Goal: Task Accomplishment & Management: Use online tool/utility

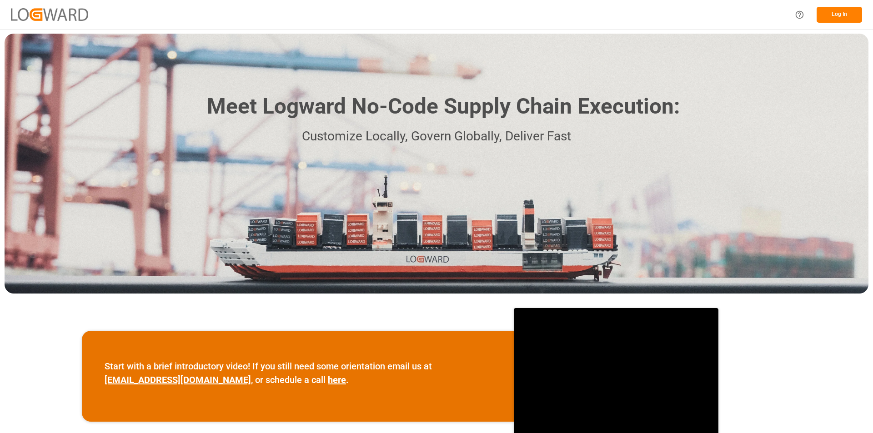
scroll to position [45, 0]
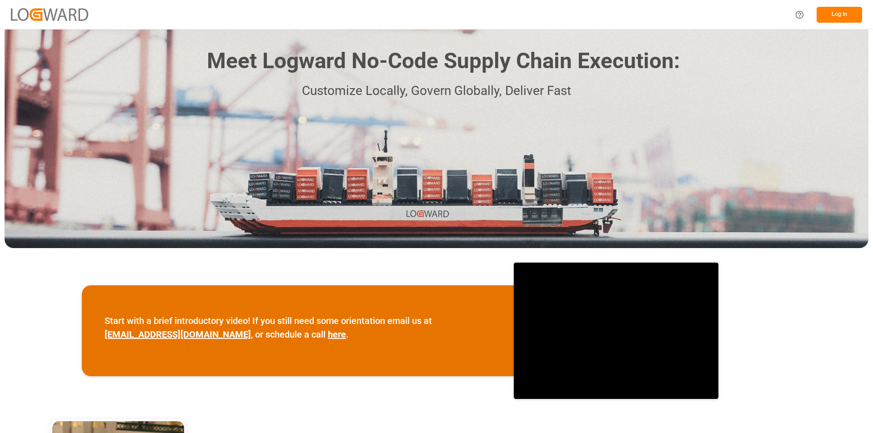
click at [837, 13] on button "Log In" at bounding box center [839, 15] width 45 height 16
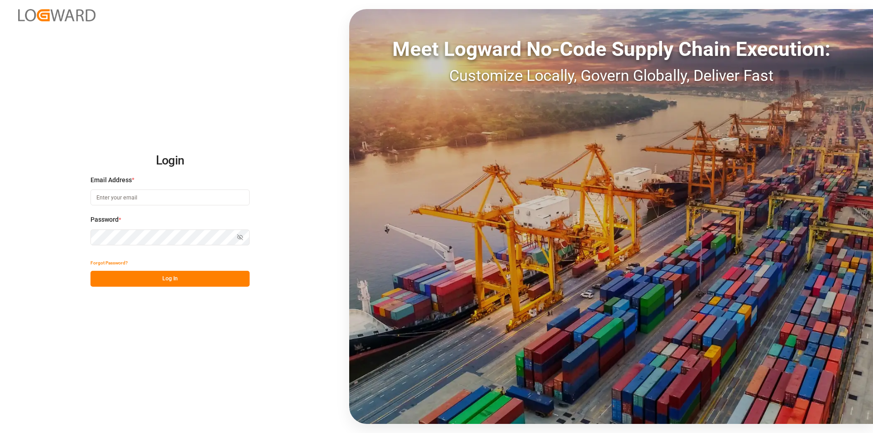
click at [115, 199] on input at bounding box center [169, 198] width 159 height 16
click at [134, 201] on input at bounding box center [169, 198] width 159 height 16
paste input "e.delwaulle@mueller-chemikalien.de"
type input "e.delwaulle@mueller-chemikalien.de"
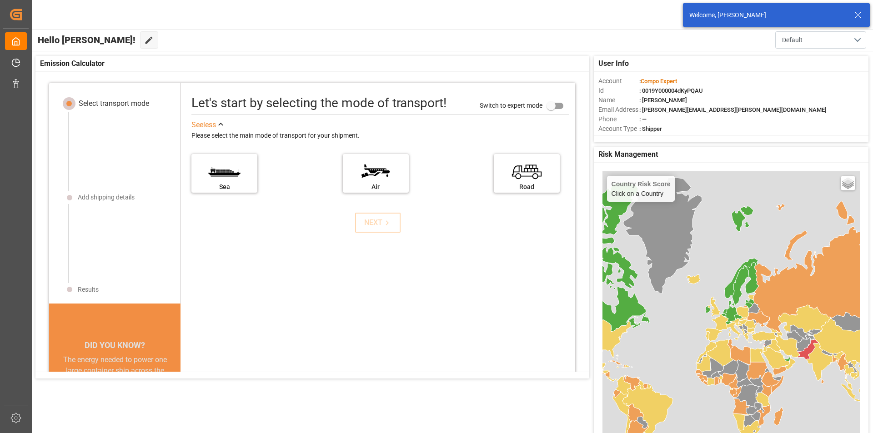
click at [584, 29] on header "Compo Expert 0 Notifications Only show unread All Watching Mark all categories …" at bounding box center [449, 15] width 848 height 30
click at [382, 14] on div "Compo Expert 0 Notifications Only show unread All Watching Mark all categories …" at bounding box center [449, 14] width 848 height 29
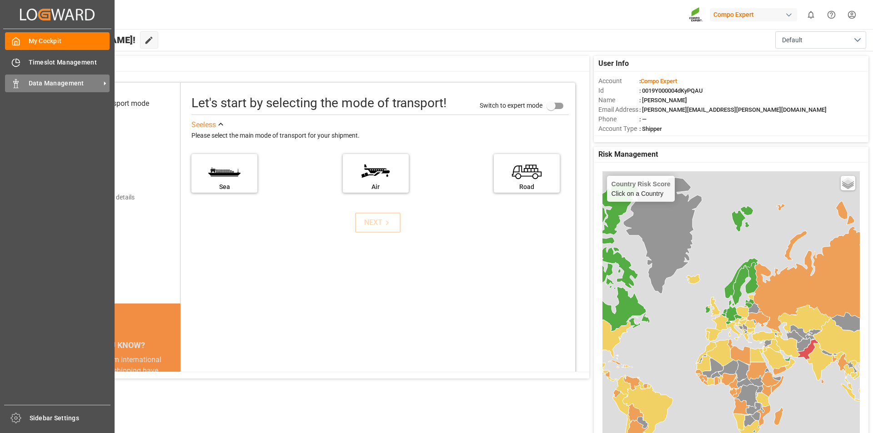
click at [22, 85] on div "Data Management Data Management" at bounding box center [57, 84] width 105 height 18
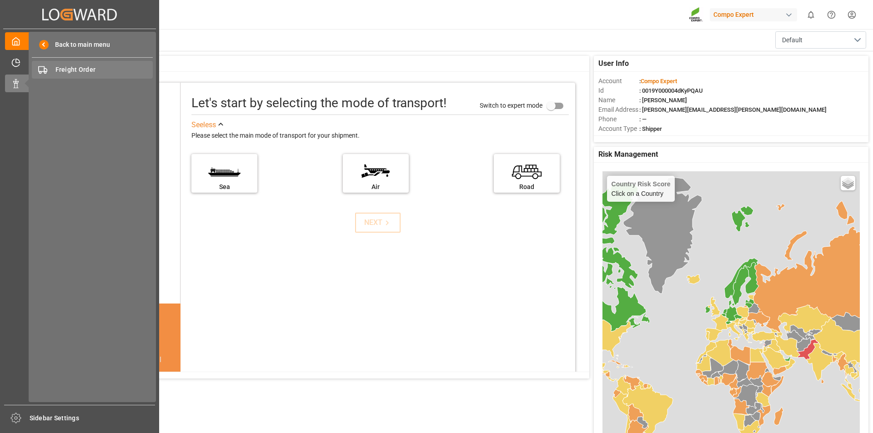
click at [75, 73] on span "Freight Order" at bounding box center [104, 70] width 98 height 10
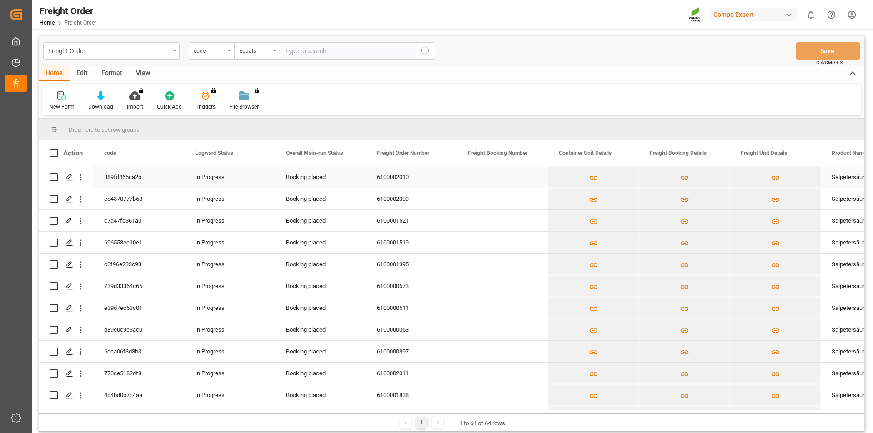
click at [377, 177] on div "6100002010" at bounding box center [411, 176] width 91 height 21
click at [416, 178] on div "6100002010" at bounding box center [411, 176] width 91 height 21
drag, startPoint x: 415, startPoint y: 178, endPoint x: 373, endPoint y: 177, distance: 41.8
click at [373, 177] on div "6100002010" at bounding box center [411, 176] width 91 height 21
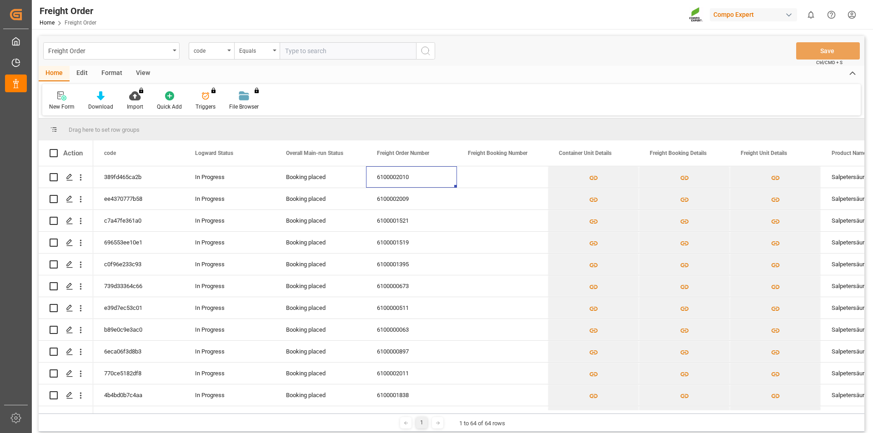
click at [849, 20] on html "Created by potrace 1.15, written by Peter Selinger 2001-2017 Created by potrace…" at bounding box center [436, 216] width 873 height 433
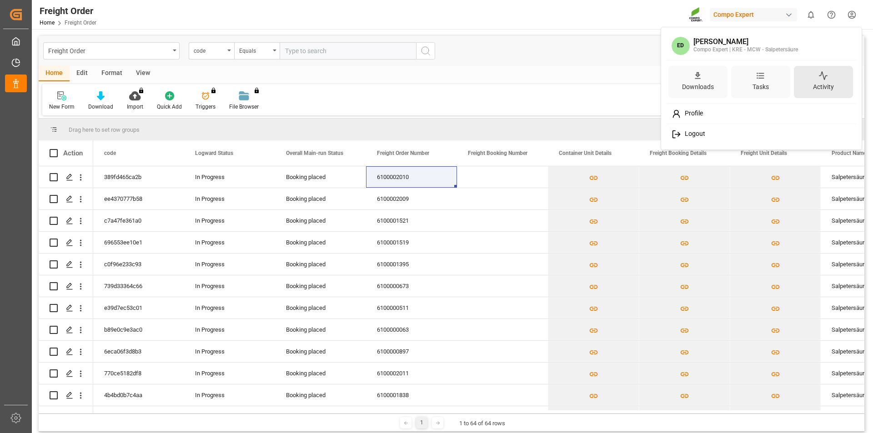
click at [728, 136] on div "Logout" at bounding box center [761, 134] width 186 height 17
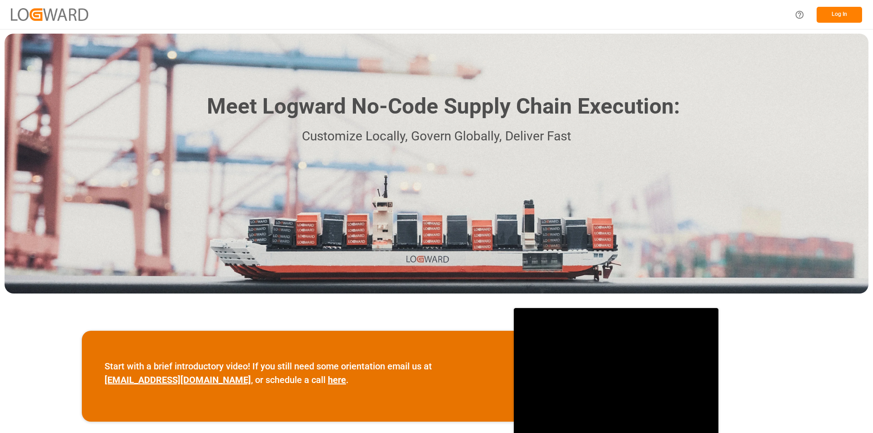
click at [838, 16] on button "Log In" at bounding box center [839, 15] width 45 height 16
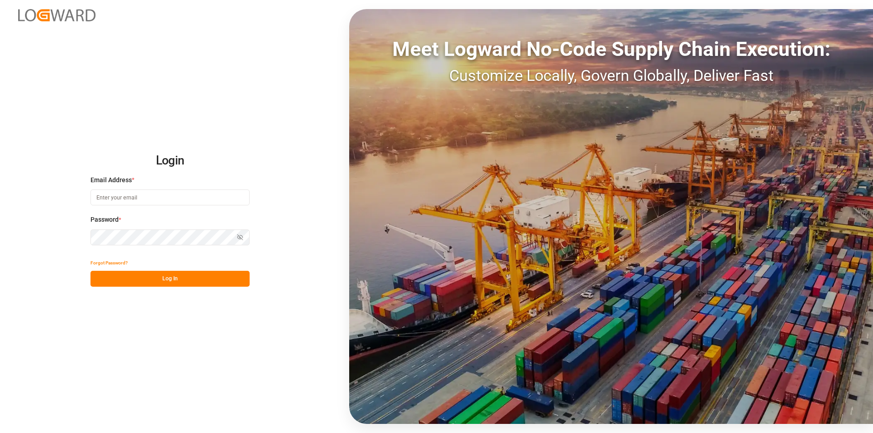
click at [156, 197] on input at bounding box center [169, 198] width 159 height 16
click at [147, 197] on input at bounding box center [169, 198] width 159 height 16
paste input "e.delwaulle@mueller-chemikalien.de"
type input "e.delwaulle@mueller-chemikalien.de"
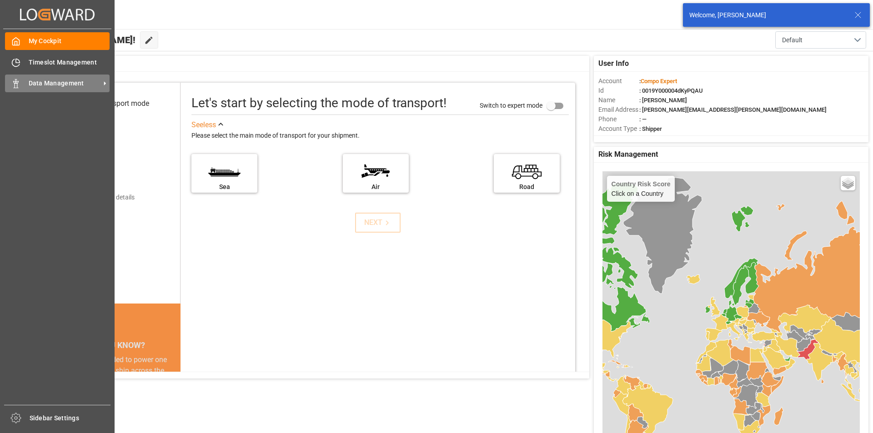
click at [53, 80] on span "Data Management" at bounding box center [65, 84] width 72 height 10
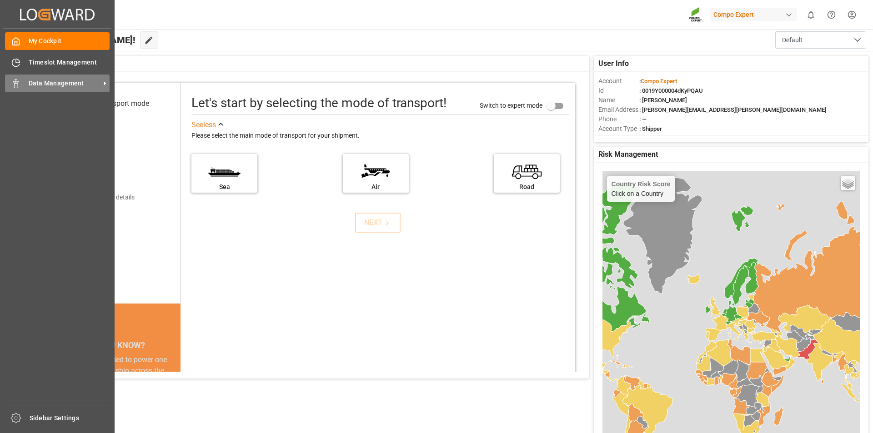
click at [35, 83] on span "Data Management" at bounding box center [65, 84] width 72 height 10
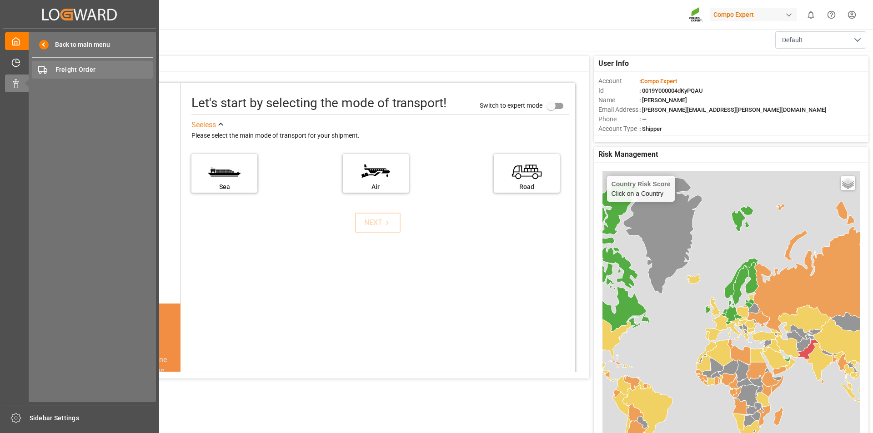
click at [73, 71] on span "Freight Order" at bounding box center [104, 70] width 98 height 10
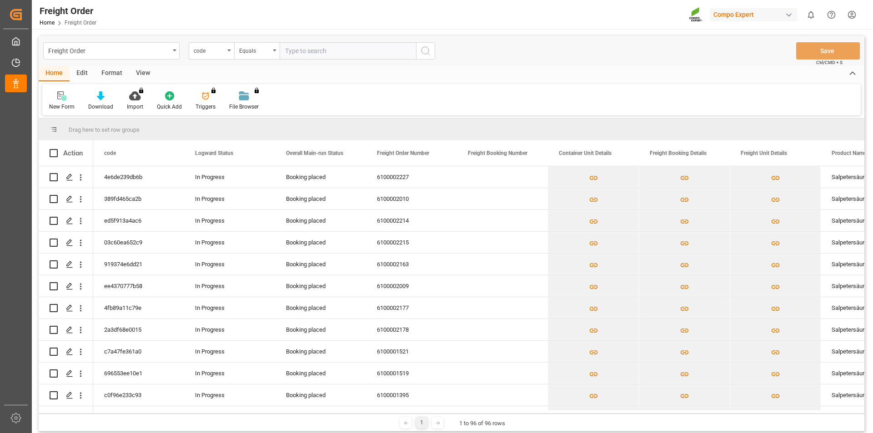
click at [852, 18] on html "Created by potrace 1.15, written by Peter Selinger 2001-2017 Created by potrace…" at bounding box center [436, 216] width 873 height 433
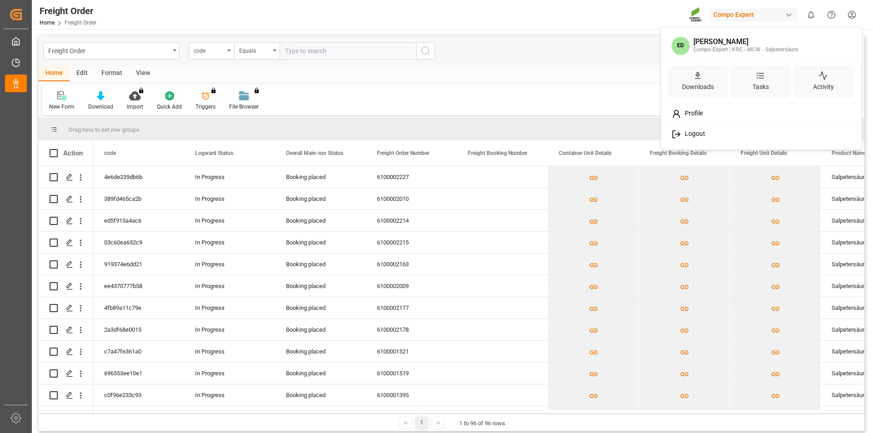
click at [717, 132] on div "Logout" at bounding box center [761, 134] width 186 height 17
